Goal: Information Seeking & Learning: Learn about a topic

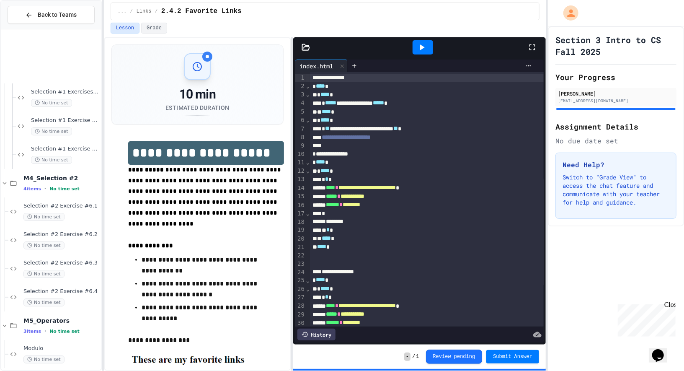
scroll to position [2097, 0]
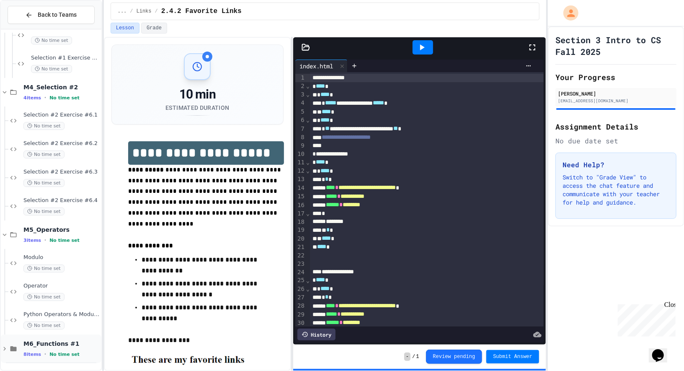
click at [53, 341] on span "M6_Functions #1" at bounding box center [61, 344] width 76 height 8
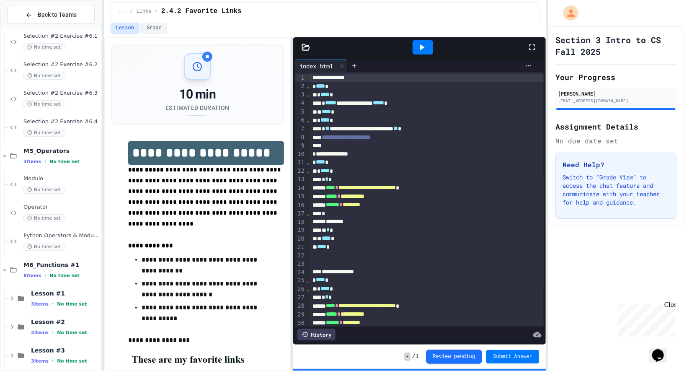
scroll to position [2182, 0]
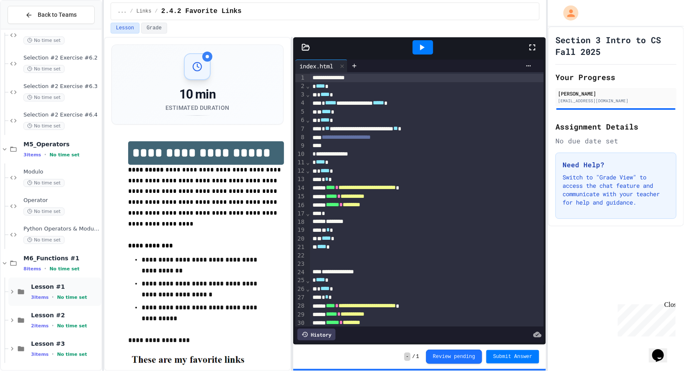
click at [60, 286] on span "Lesson #1" at bounding box center [65, 287] width 69 height 8
click at [58, 313] on span "Lesson #1 Exercise #1.1" at bounding box center [65, 314] width 69 height 7
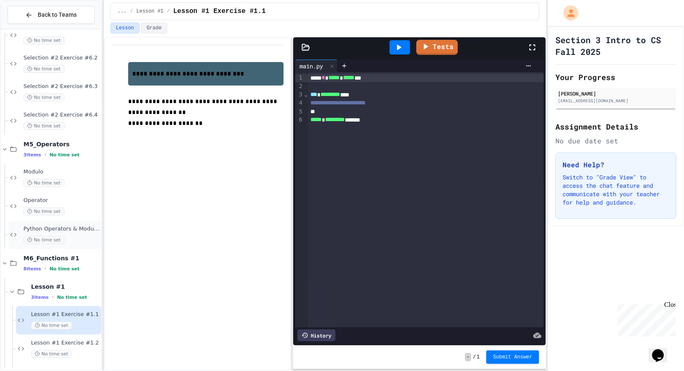
click at [45, 231] on span "Python Operators & Modulo Exercise" at bounding box center [61, 228] width 76 height 7
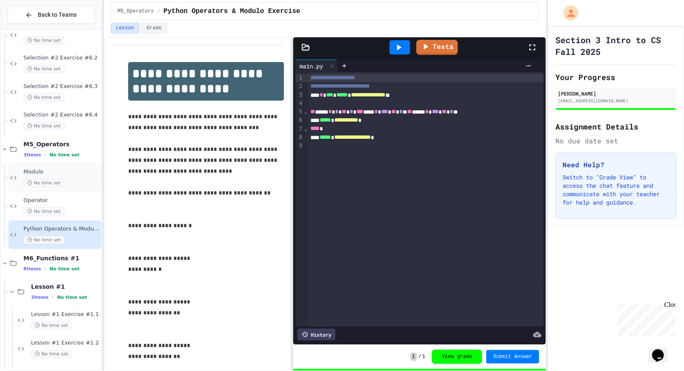
click at [70, 179] on div "No time set" at bounding box center [61, 183] width 76 height 8
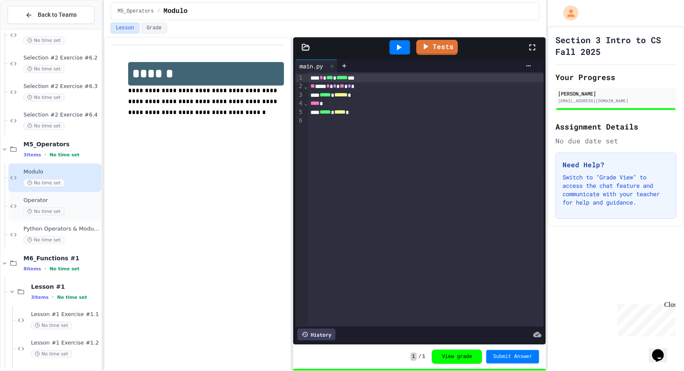
scroll to position [2268, 0]
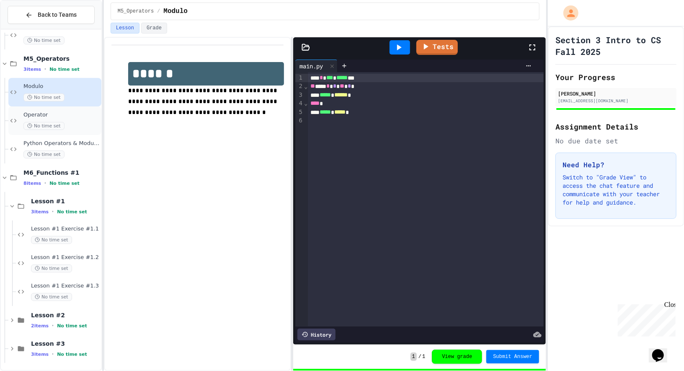
click at [65, 120] on div "Operator No time set" at bounding box center [61, 120] width 76 height 18
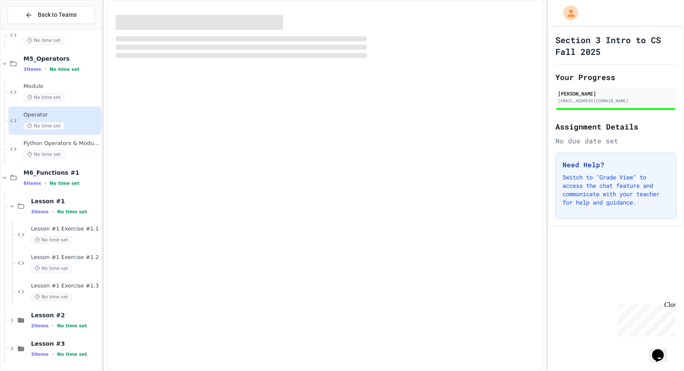
scroll to position [2258, 0]
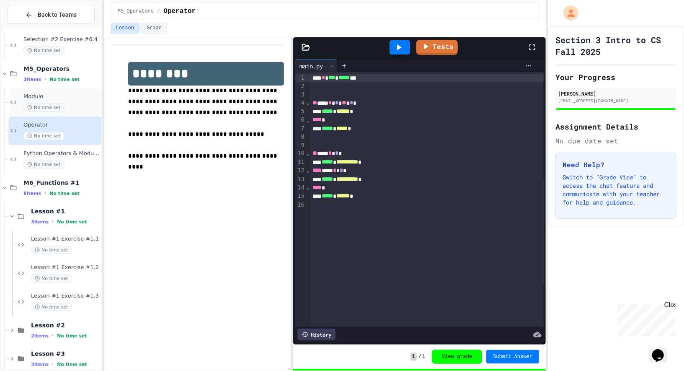
click at [66, 97] on span "Modulo" at bounding box center [61, 96] width 76 height 7
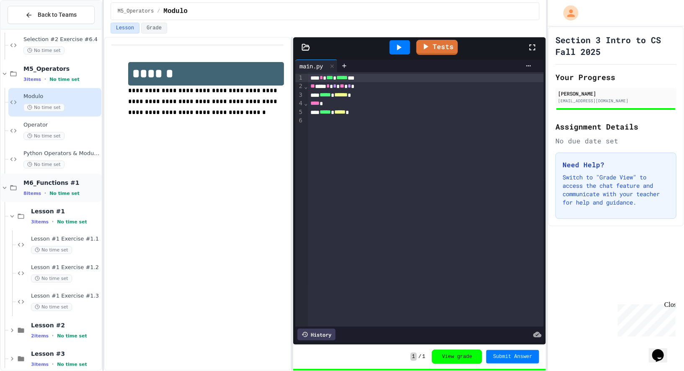
click at [75, 186] on div "M6_Functions #1 8 items • No time set" at bounding box center [61, 188] width 76 height 18
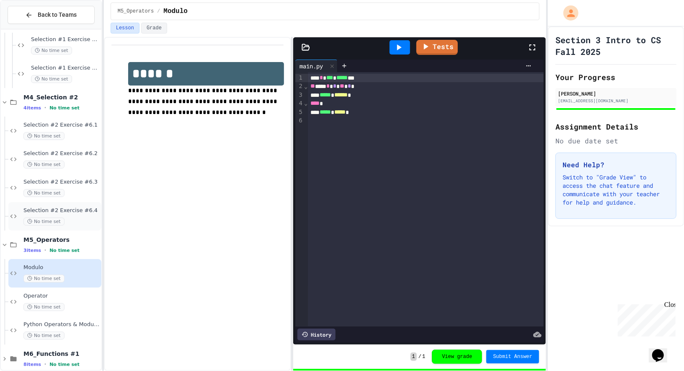
click at [75, 215] on div "Selection #2 Exercise #6.4 No time set" at bounding box center [61, 216] width 76 height 18
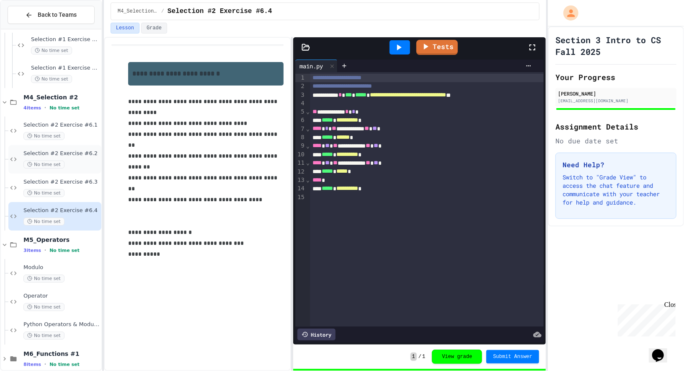
scroll to position [2097, 0]
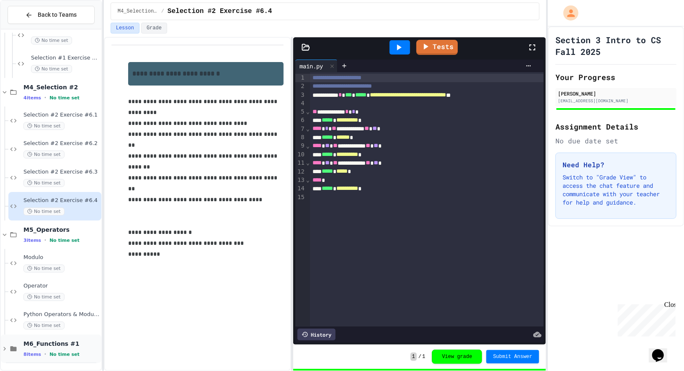
click at [52, 349] on div "M6_Functions #1 8 items • No time set" at bounding box center [61, 349] width 76 height 18
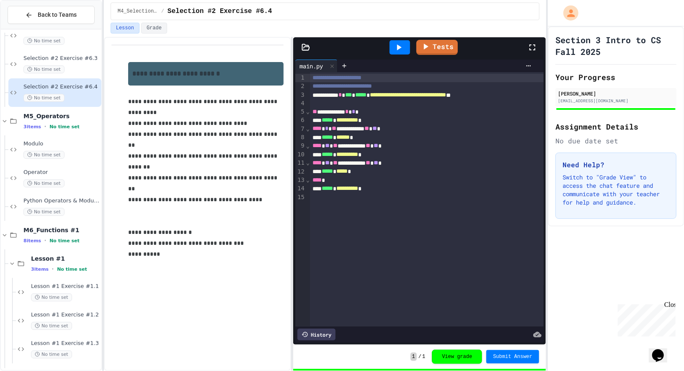
scroll to position [2268, 0]
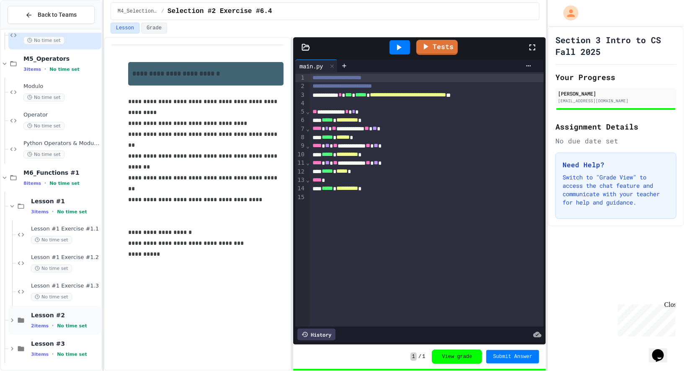
click at [47, 314] on span "Lesson #2" at bounding box center [65, 315] width 69 height 8
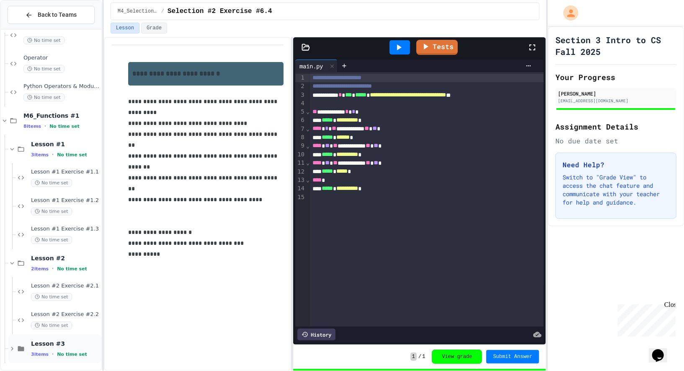
click at [54, 344] on span "Lesson #3" at bounding box center [65, 344] width 69 height 8
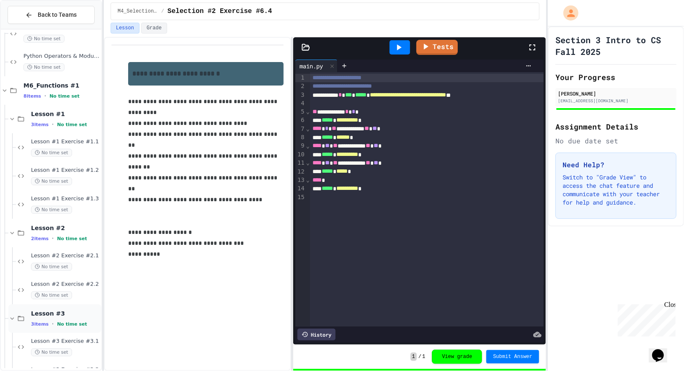
scroll to position [2410, 0]
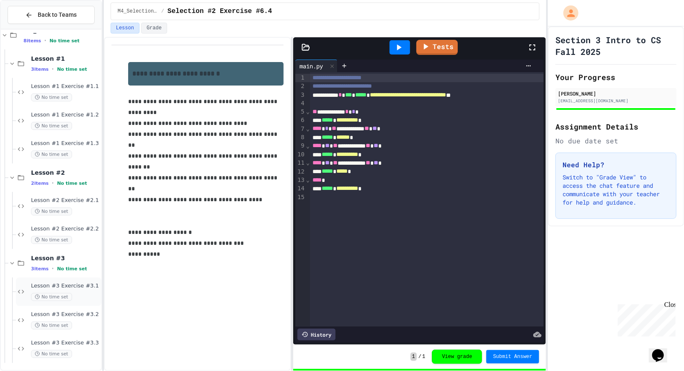
click at [76, 293] on div "No time set" at bounding box center [65, 297] width 69 height 8
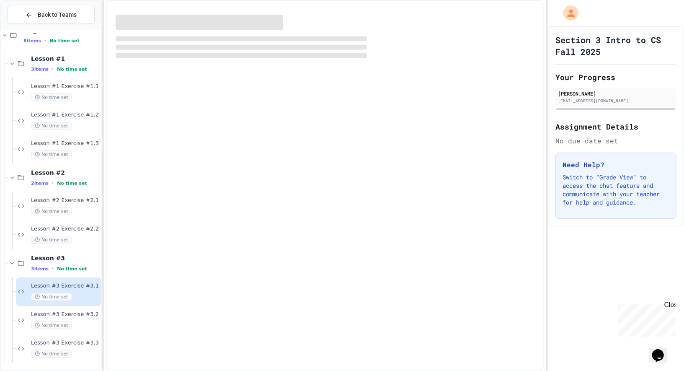
scroll to position [2400, 0]
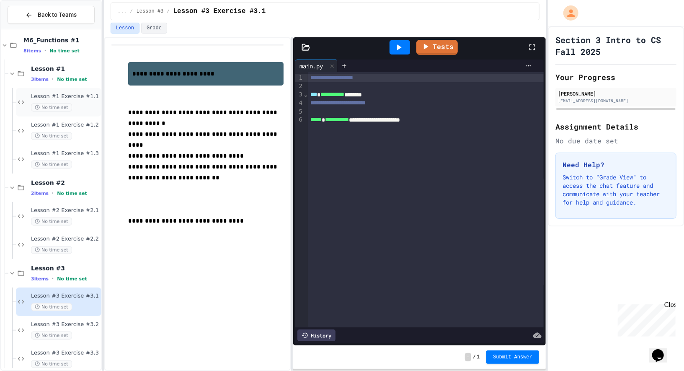
click at [86, 109] on div "No time set" at bounding box center [65, 108] width 69 height 8
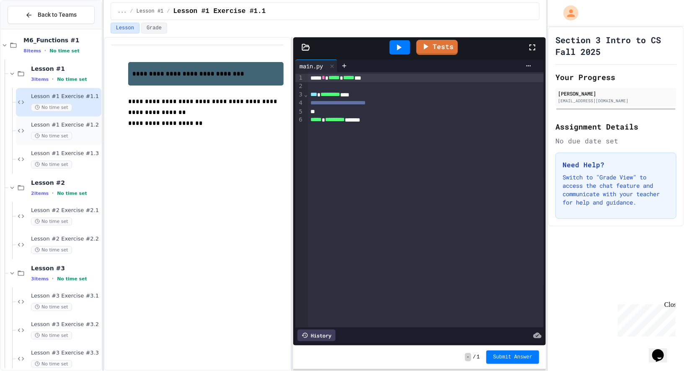
click at [65, 136] on span "No time set" at bounding box center [51, 136] width 41 height 8
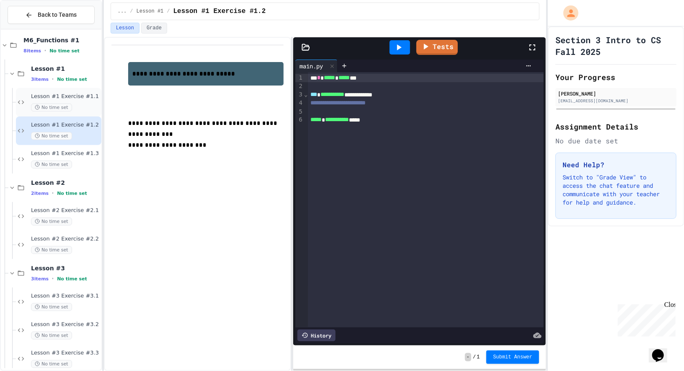
click at [69, 95] on span "Lesson #1 Exercise #1.1" at bounding box center [65, 96] width 69 height 7
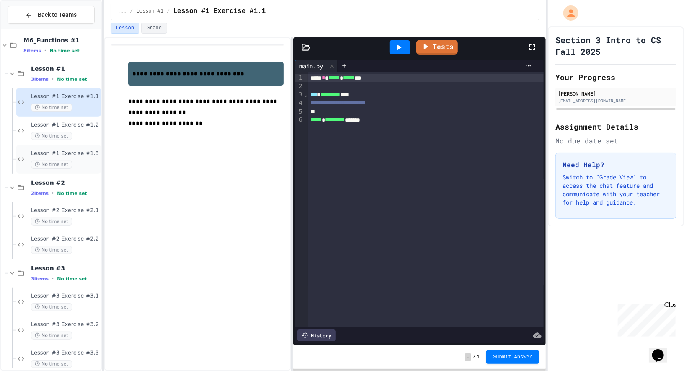
click at [57, 153] on span "Lesson #1 Exercise #1.3" at bounding box center [65, 153] width 69 height 7
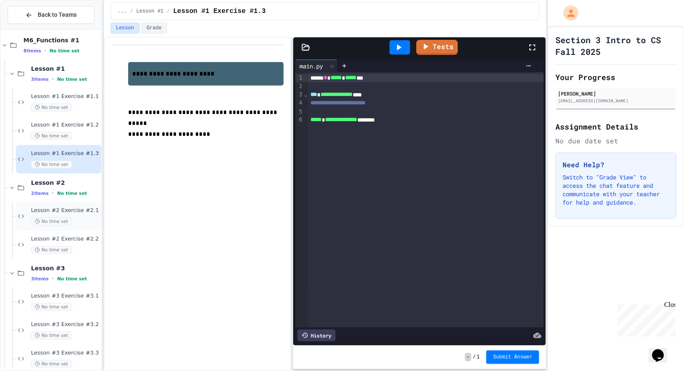
click at [67, 212] on span "Lesson #2 Exercise #2.1" at bounding box center [65, 210] width 69 height 7
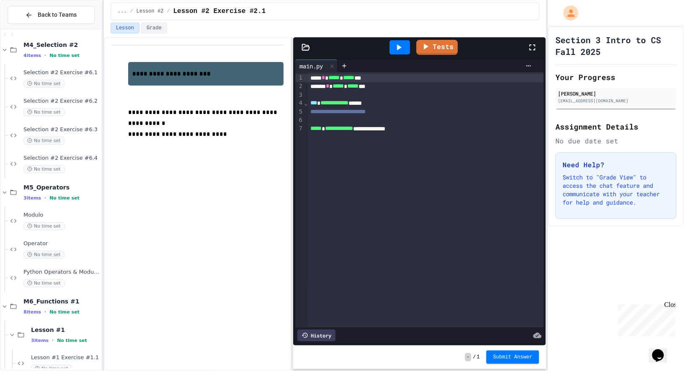
scroll to position [2146, 0]
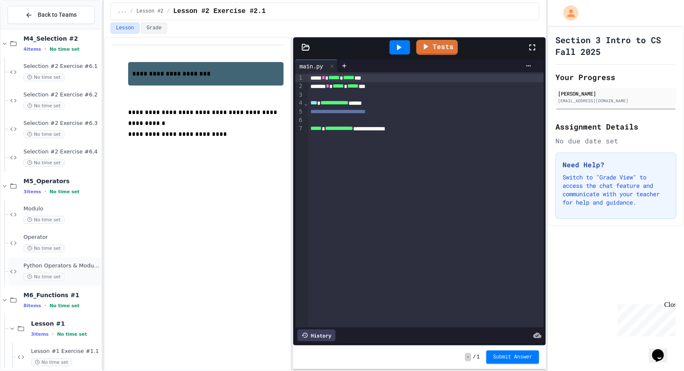
click at [75, 274] on div "No time set" at bounding box center [61, 277] width 76 height 8
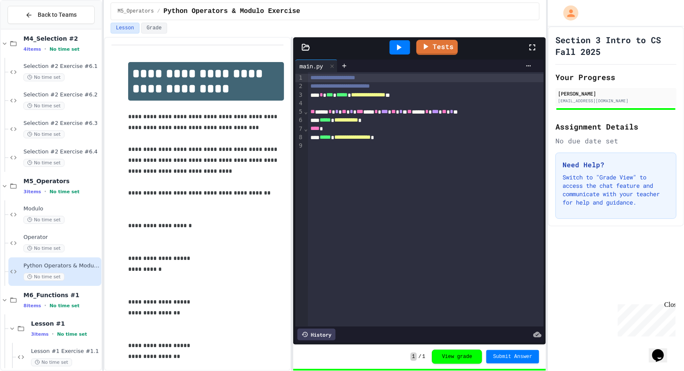
scroll to position [27, 0]
